Goal: Information Seeking & Learning: Learn about a topic

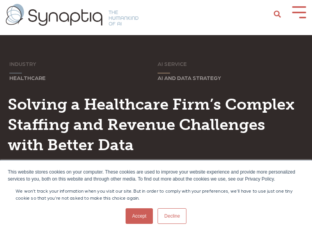
scroll to position [0, 4]
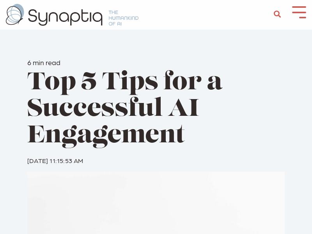
scroll to position [0, 4]
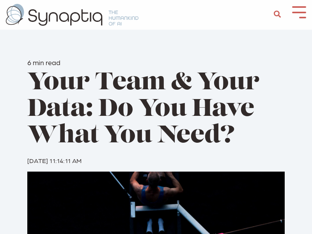
scroll to position [0, 4]
